Goal: Task Accomplishment & Management: Complete application form

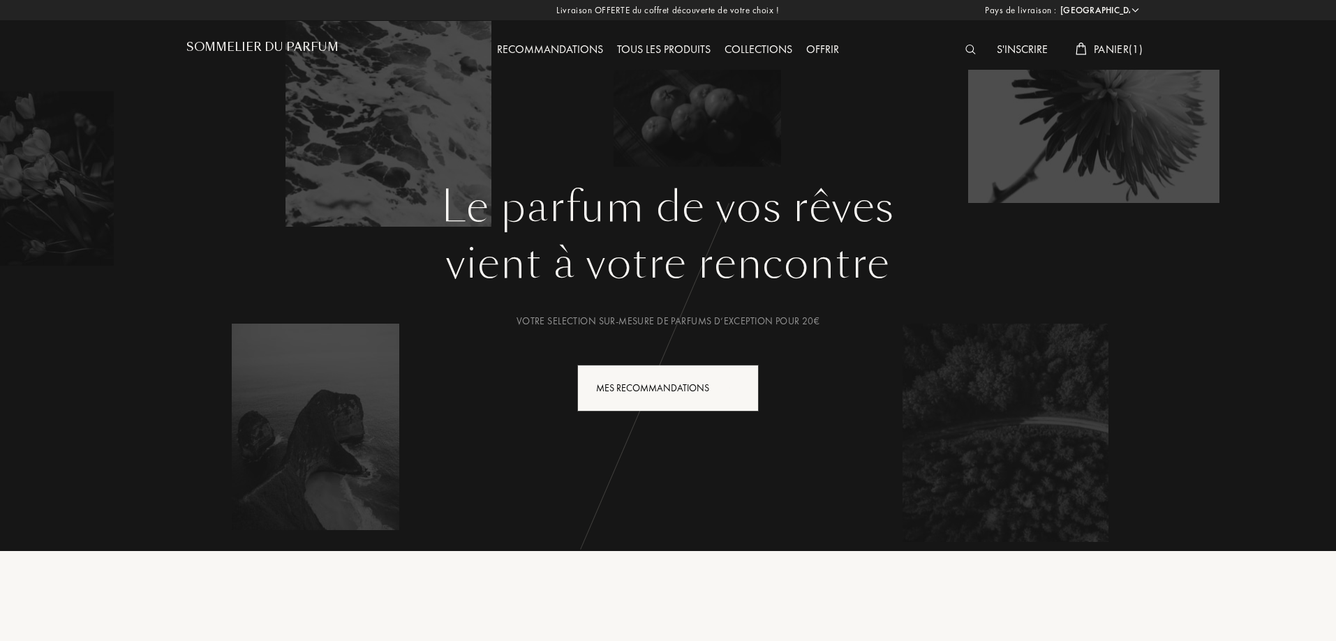
select select "FR"
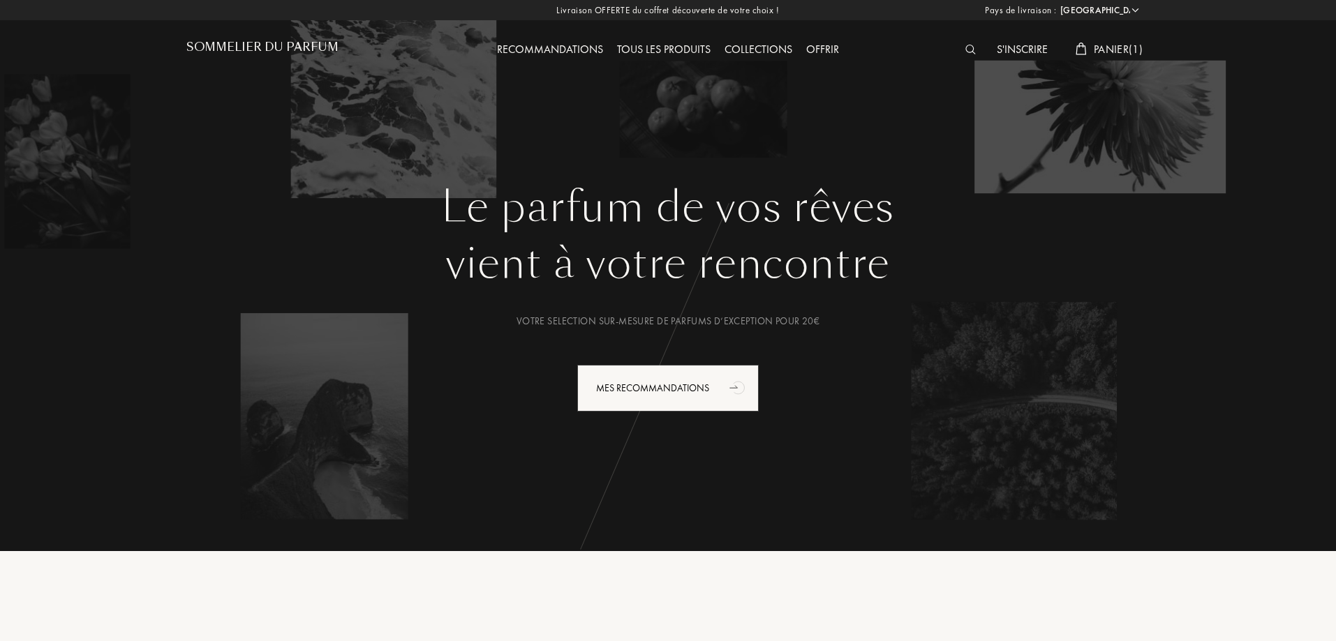
click at [971, 52] on img at bounding box center [970, 50] width 10 height 10
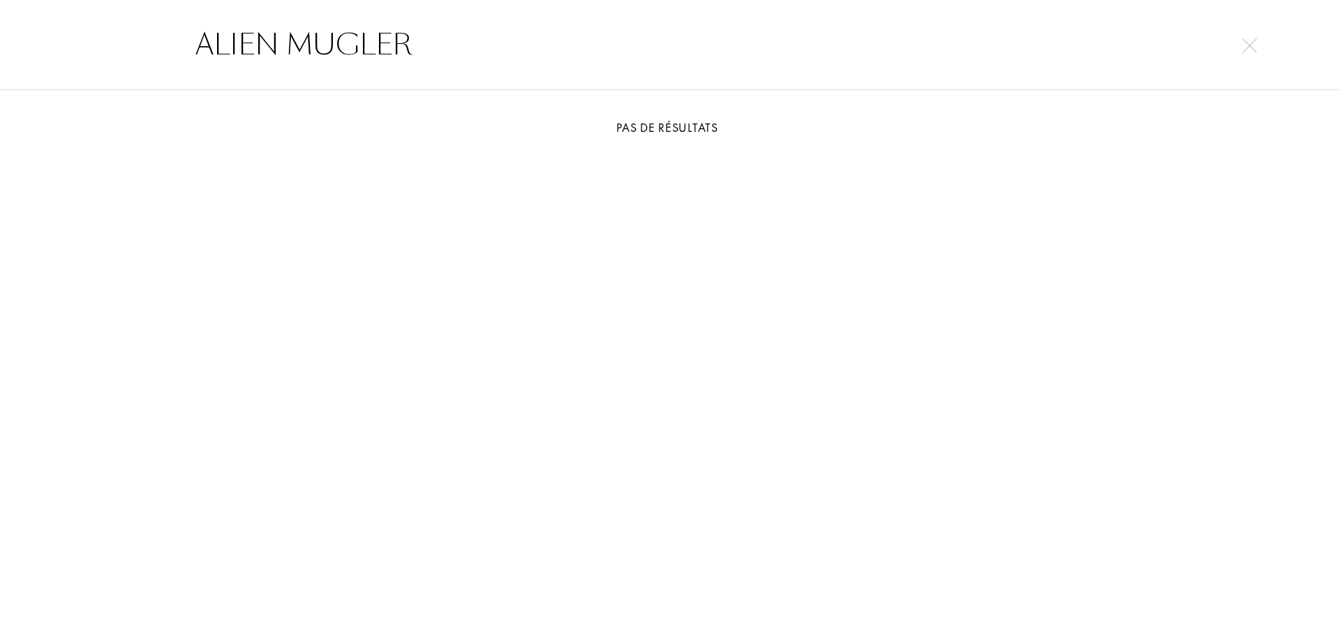
type input "ALIEN MUGLER"
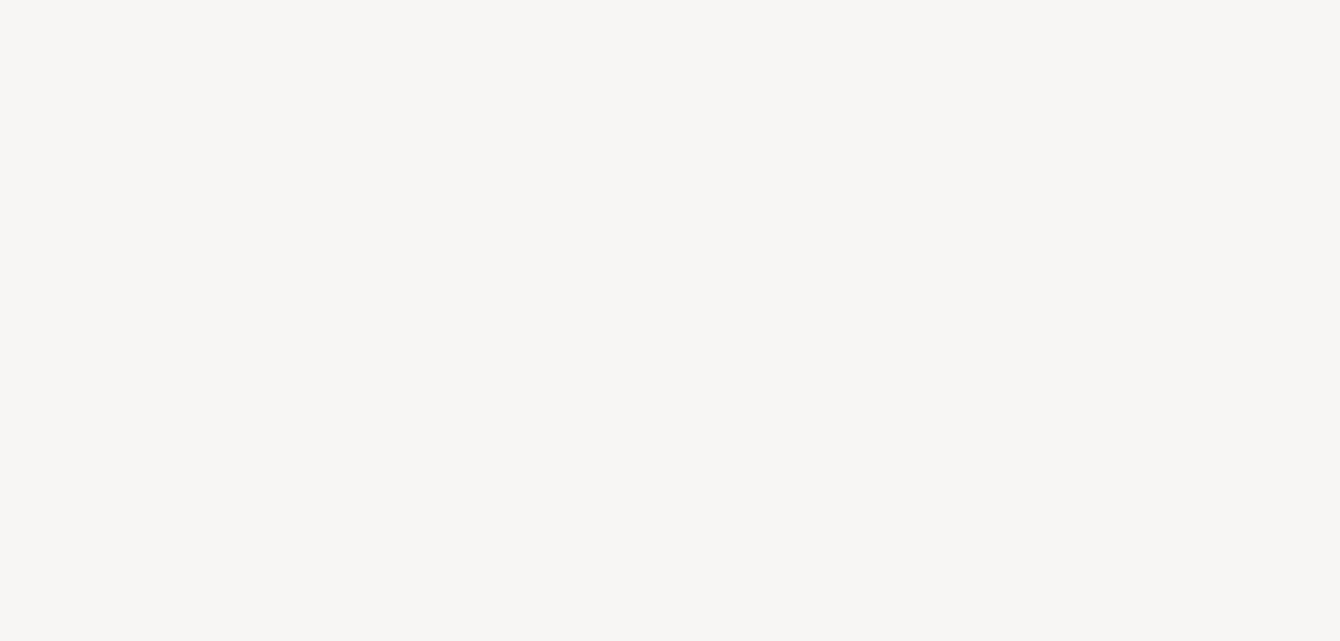
select select "FR"
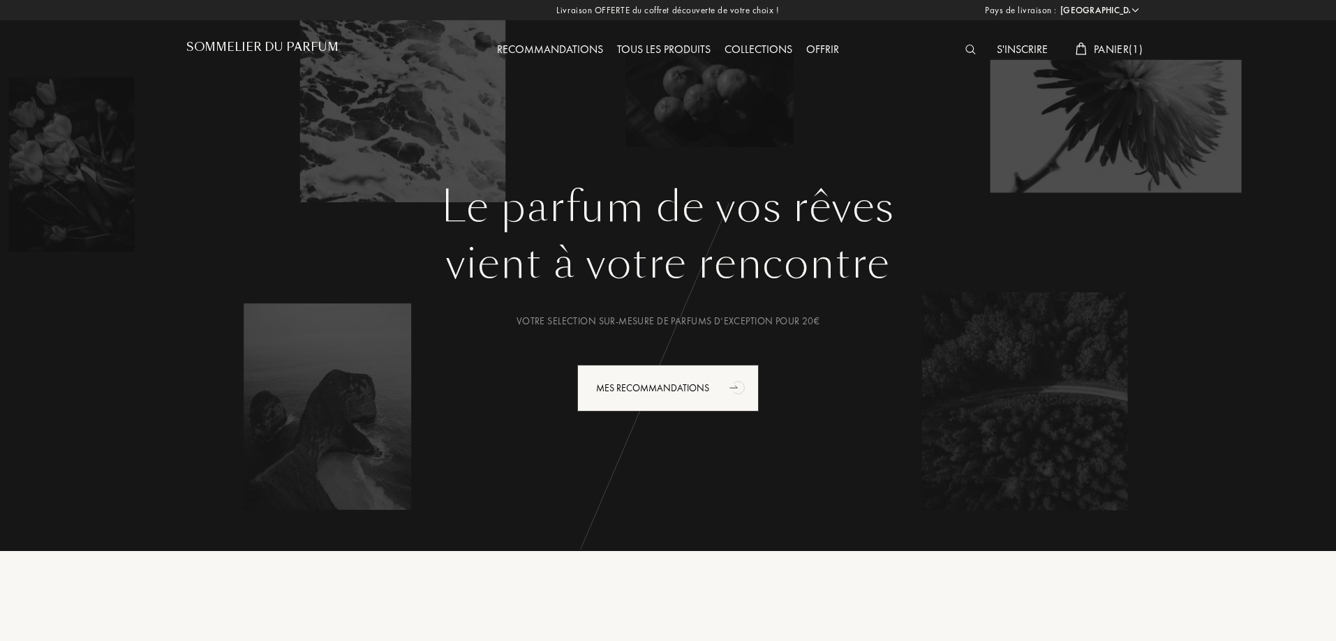
click at [1031, 48] on div "S'inscrire" at bounding box center [1022, 50] width 65 height 18
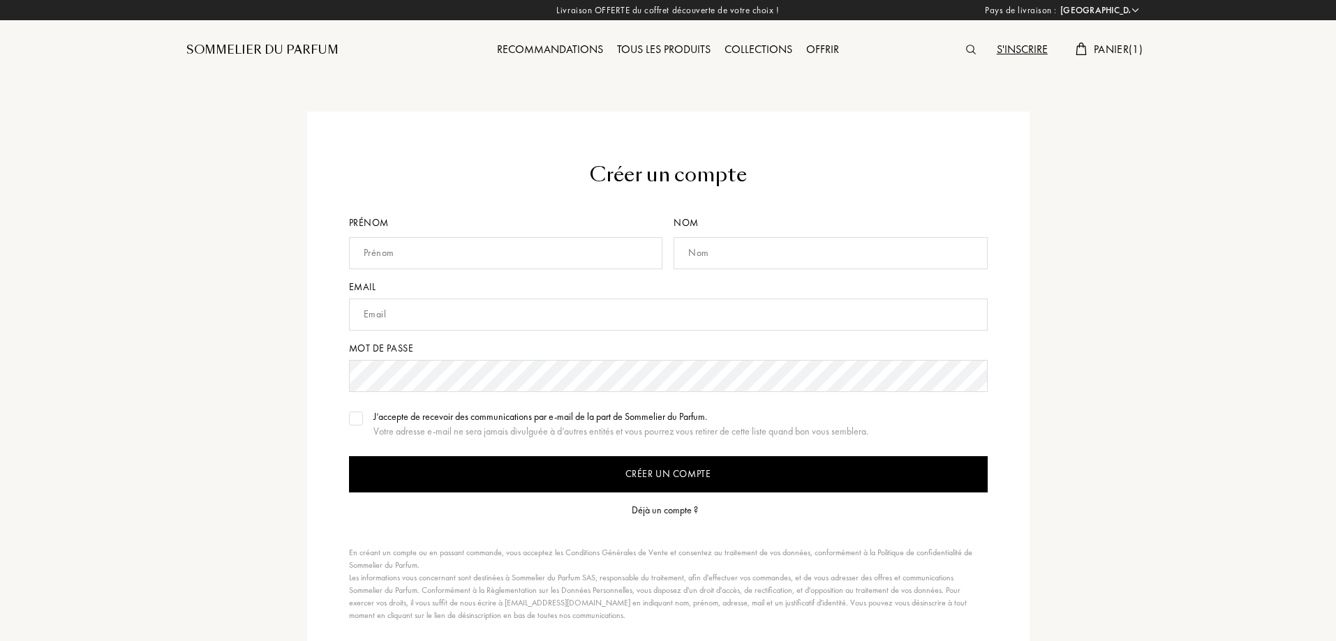
select select "FR"
click at [447, 260] on input "text" at bounding box center [506, 253] width 314 height 32
type input "le"
type input "stacy"
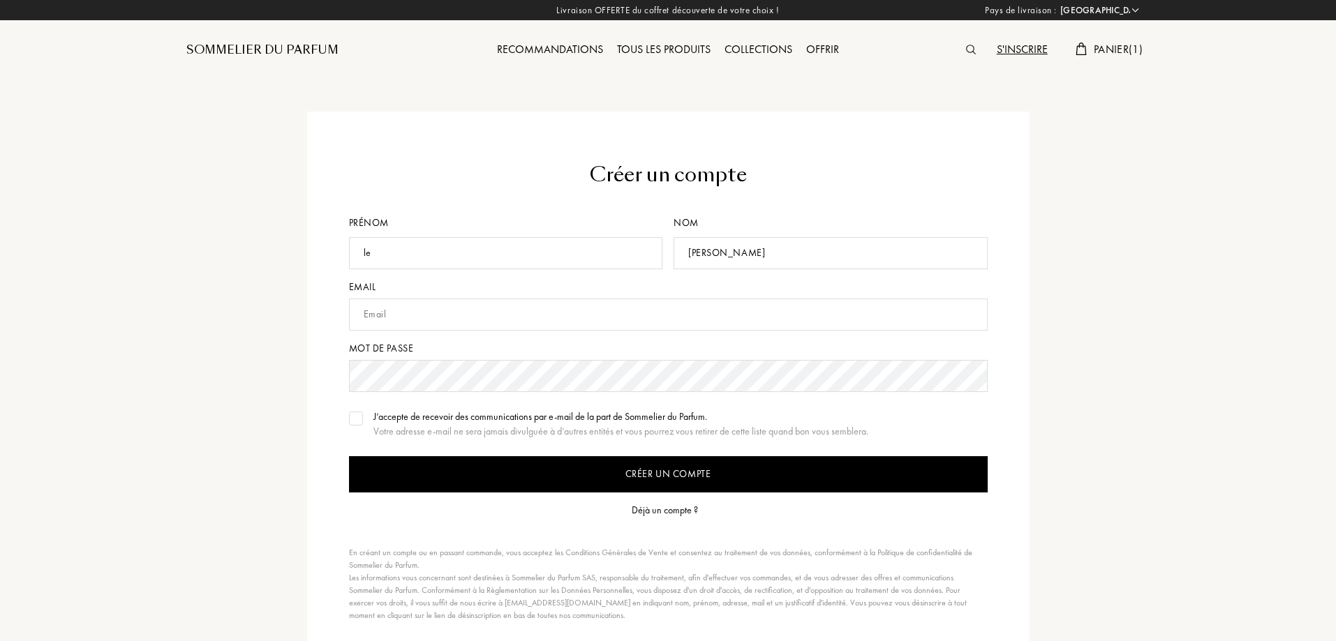
type input "stacy.parfumsdesiles@gmail.com"
click at [31, 415] on div "Créer un compte Prénom le Nom stacy Email stacy.parfumsdesiles@gmail.com Mot de…" at bounding box center [668, 356] width 1336 height 713
click at [449, 321] on input "stacy.parfumsdesiles@gmail.com" at bounding box center [668, 315] width 639 height 32
click at [545, 318] on input "stacy.parfumsdesiles@gmail.com" at bounding box center [668, 315] width 639 height 32
click at [349, 456] on input "Créer un compte" at bounding box center [668, 474] width 639 height 36
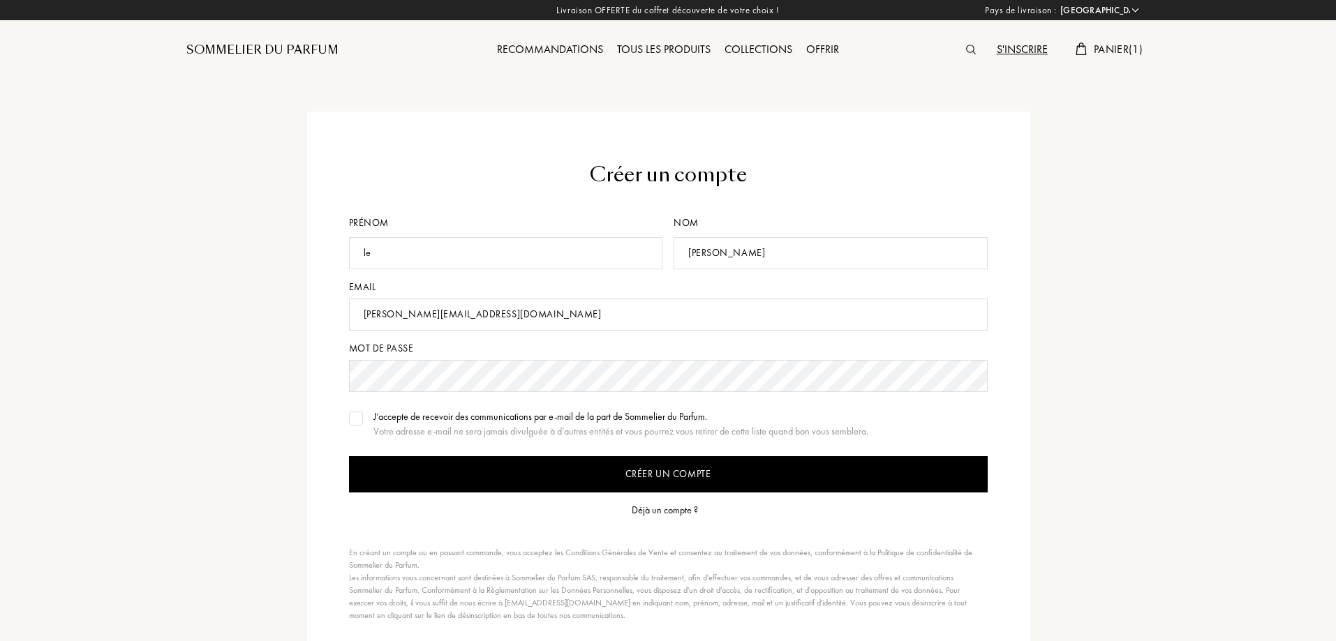
click at [282, 364] on div "Créer un compte Prénom le Nom stacy Email stacy.parfumsdesiles@gmail.com Mot de…" at bounding box center [668, 391] width 984 height 559
click at [671, 509] on div "Déjà un compte ?" at bounding box center [665, 510] width 66 height 15
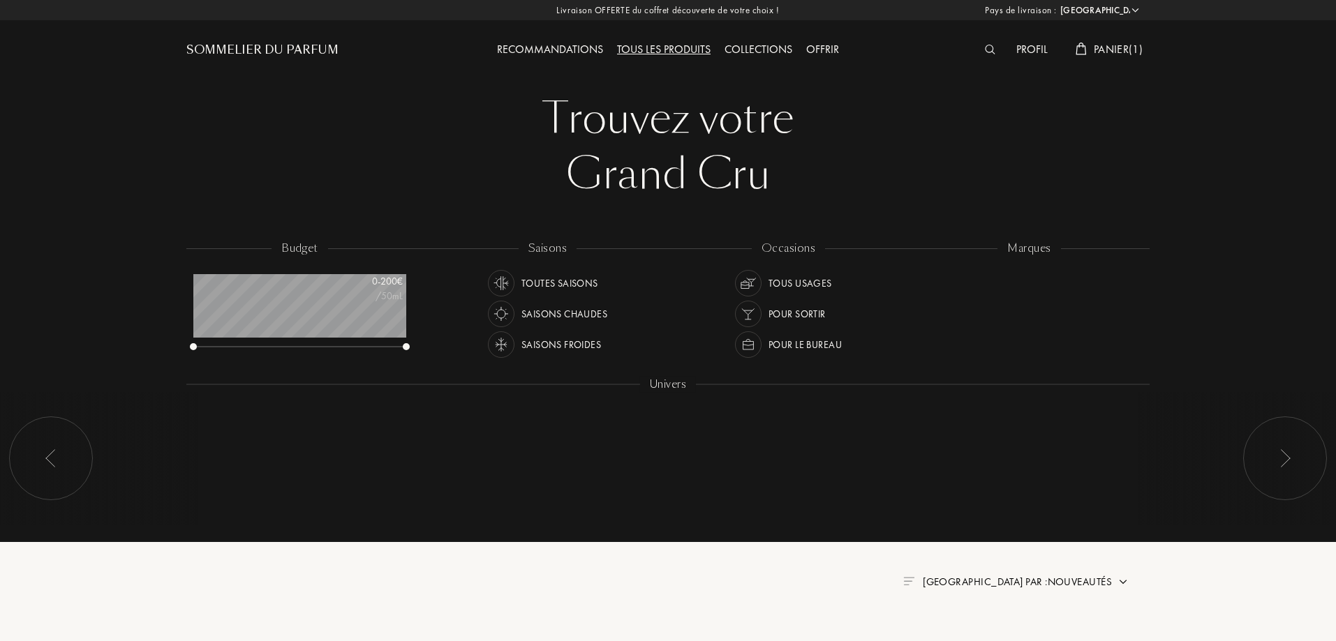
select select "FR"
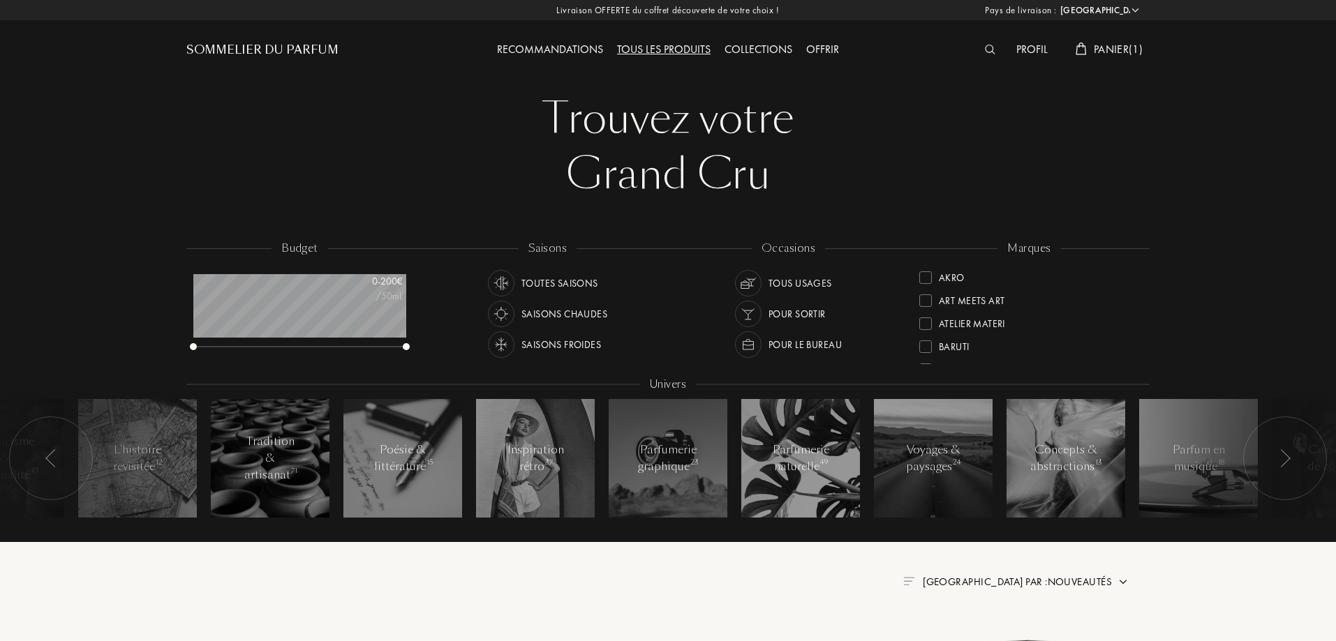
click at [991, 54] on img at bounding box center [990, 50] width 10 height 10
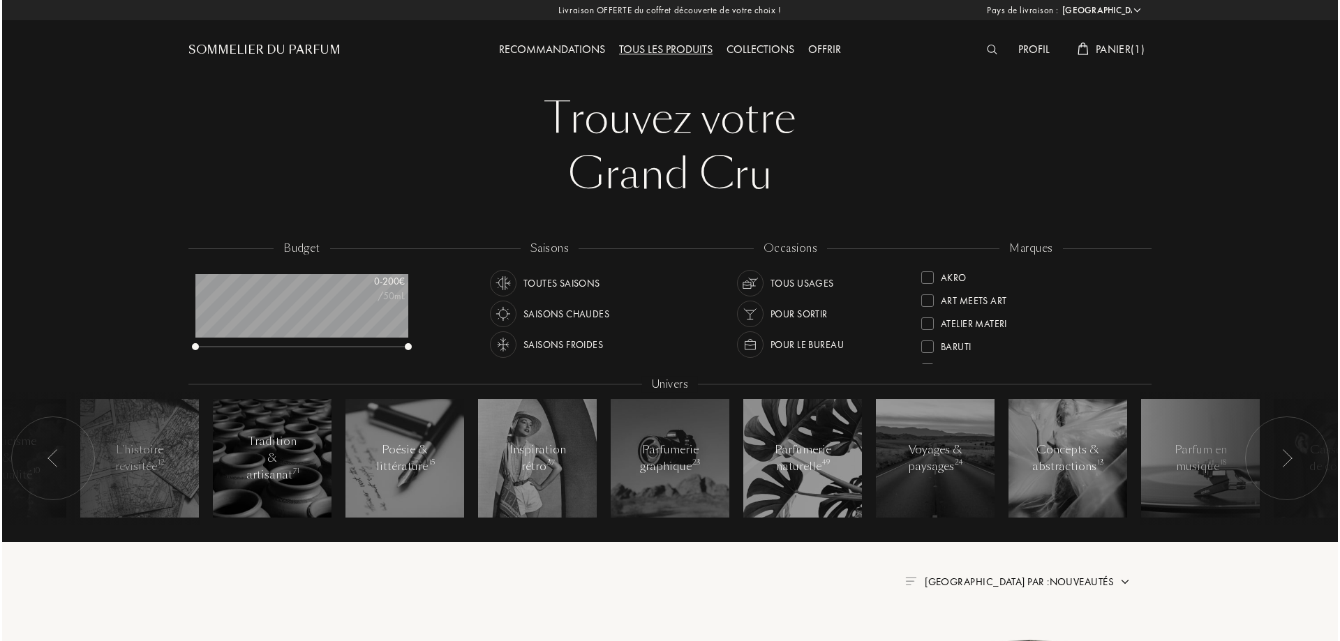
scroll to position [1, 0]
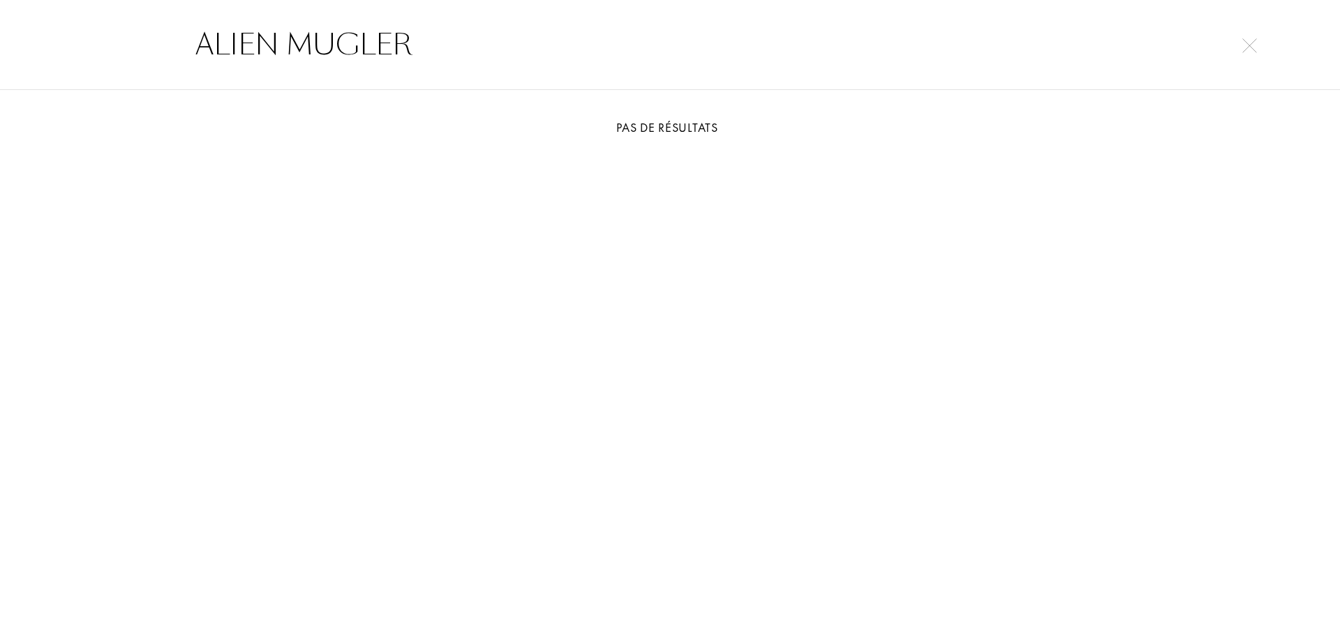
type input "ALIEN MUGLER"
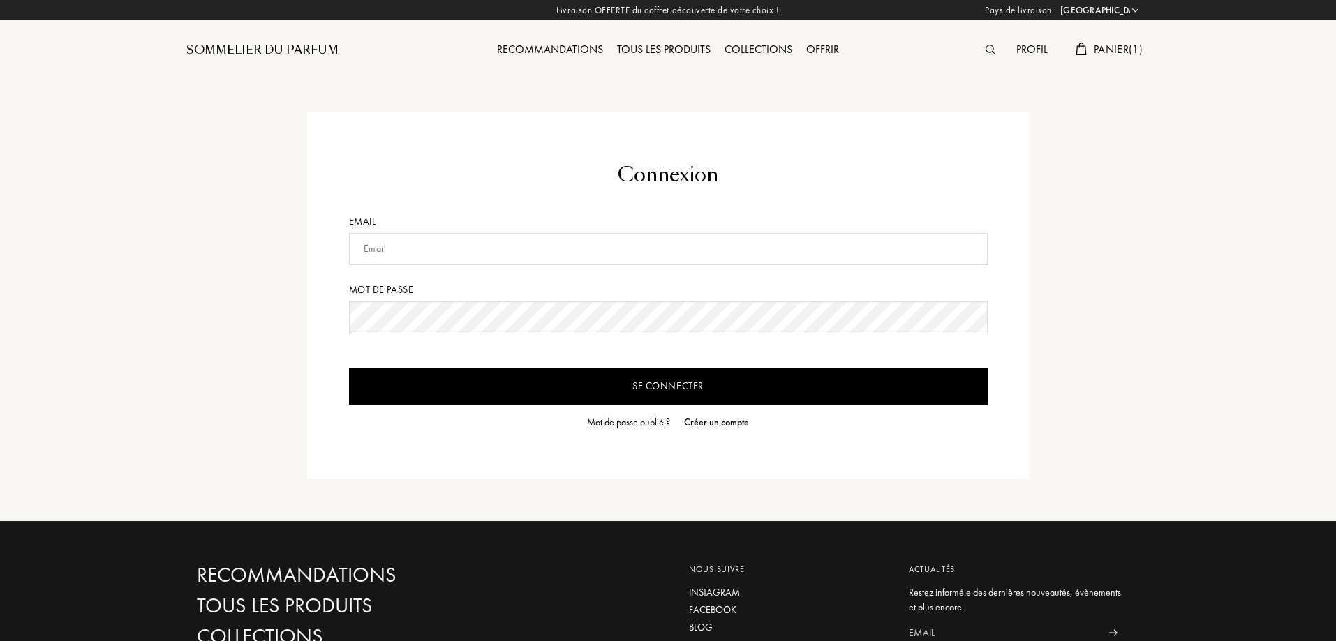
select select "FR"
type input "[PERSON_NAME][EMAIL_ADDRESS][DOMAIN_NAME]"
drag, startPoint x: 264, startPoint y: 326, endPoint x: 400, endPoint y: 370, distance: 143.0
click at [264, 326] on div "Connexion Email [PERSON_NAME][EMAIL_ADDRESS][DOMAIN_NAME] Mot de passe Se conne…" at bounding box center [668, 296] width 984 height 368
click at [512, 410] on form "Connexion Email [PERSON_NAME][EMAIL_ADDRESS][DOMAIN_NAME] Mot de passe Se conne…" at bounding box center [668, 296] width 639 height 270
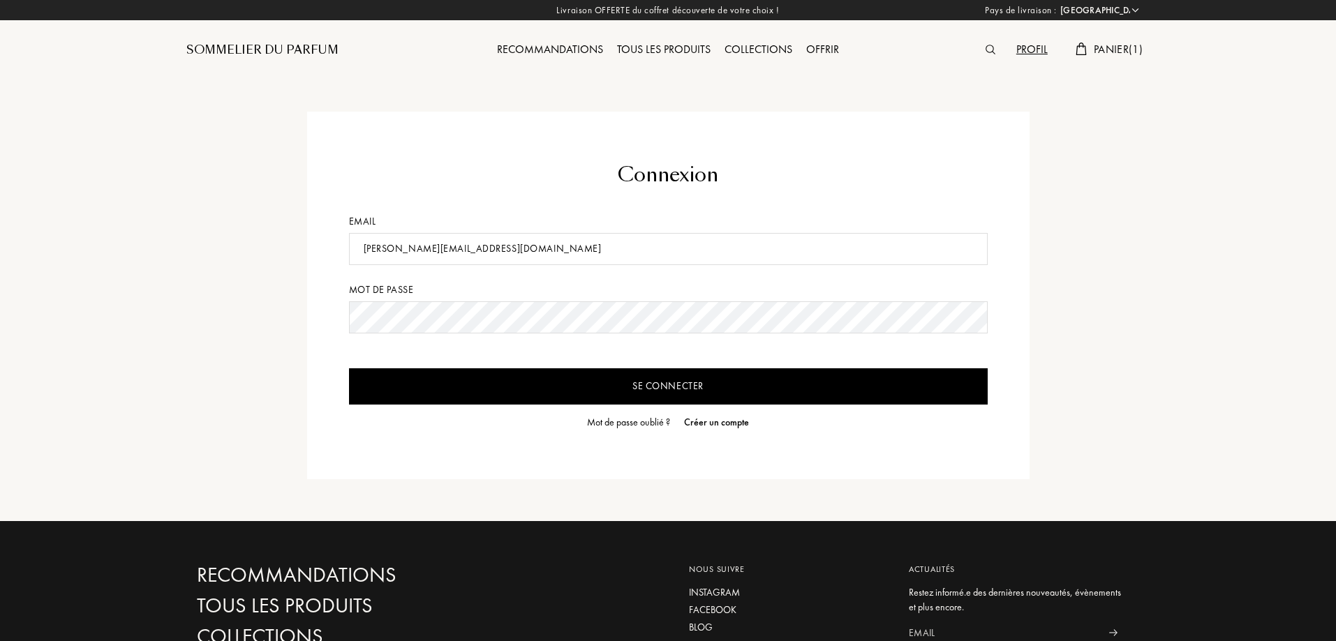
click at [491, 387] on input "Se connecter" at bounding box center [668, 386] width 639 height 36
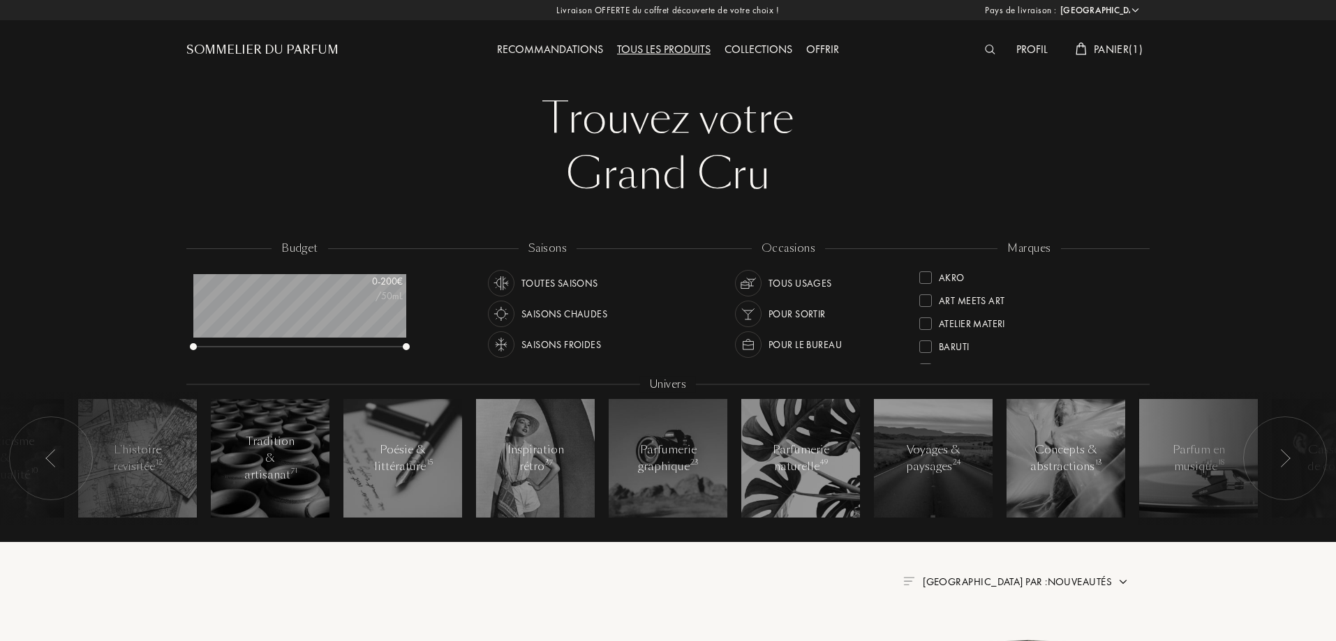
select select "FR"
click at [987, 47] on img at bounding box center [990, 50] width 10 height 10
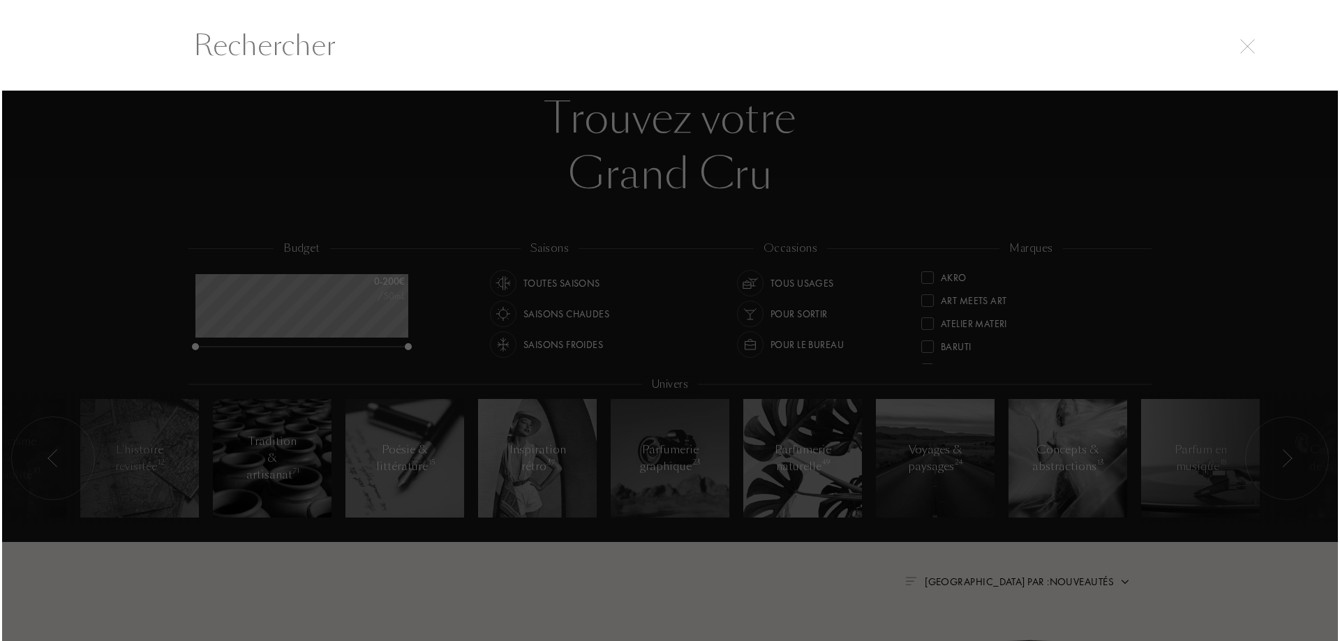
scroll to position [1, 0]
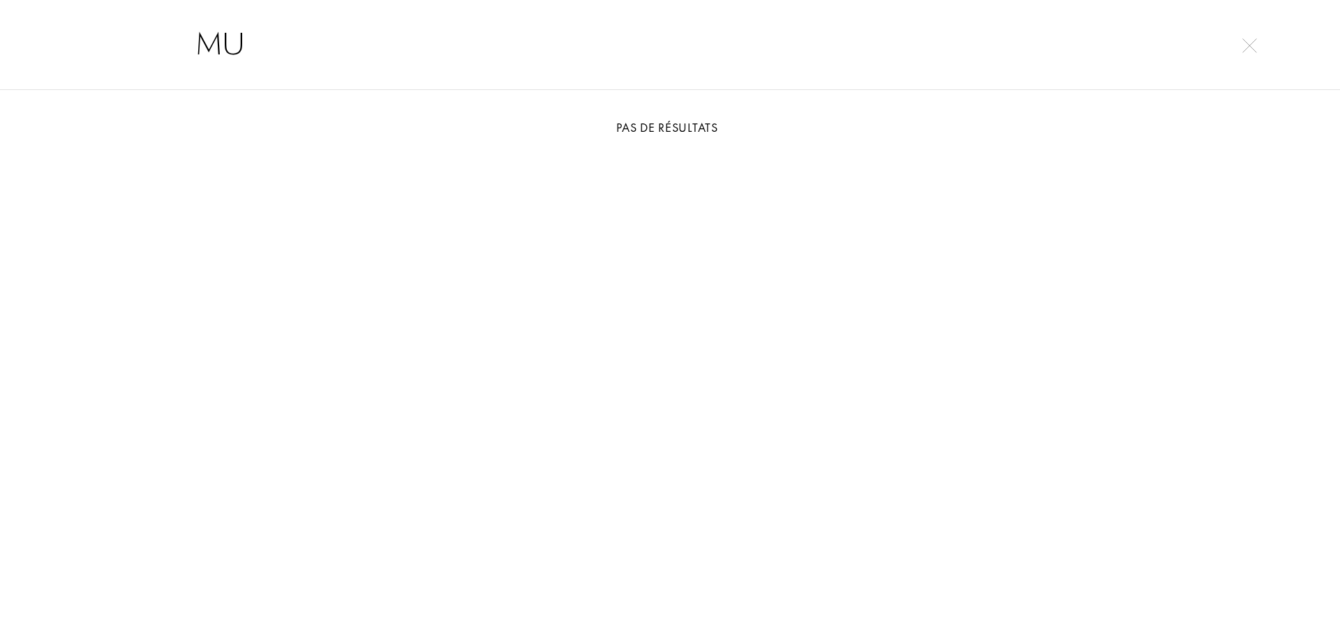
type input "M"
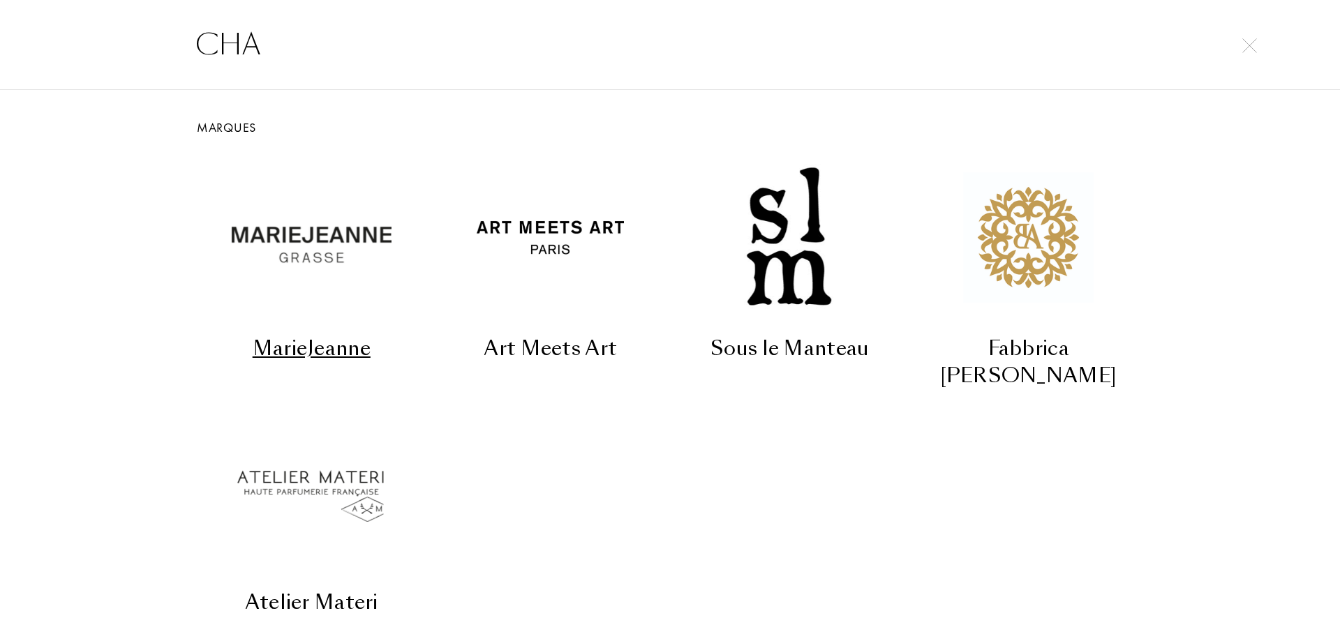
type input "CHAN"
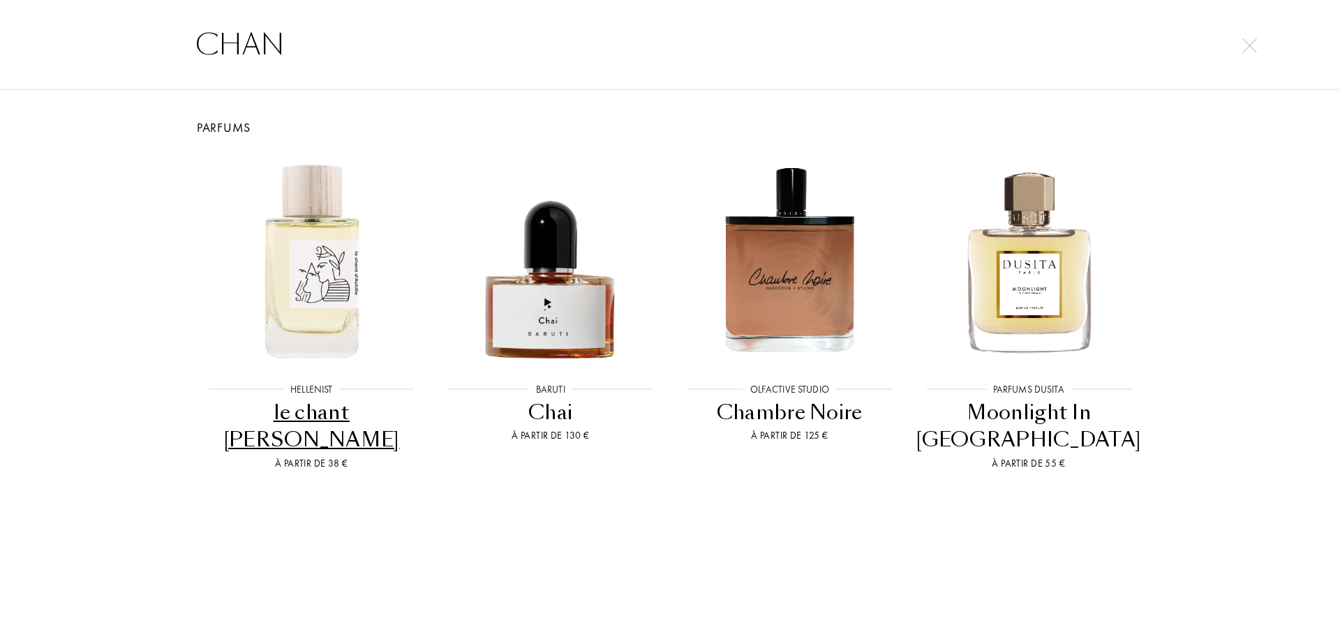
drag, startPoint x: 305, startPoint y: 50, endPoint x: 159, endPoint y: 52, distance: 145.9
click at [161, 52] on div "CHAN" at bounding box center [670, 44] width 1340 height 91
